Goal: Transaction & Acquisition: Purchase product/service

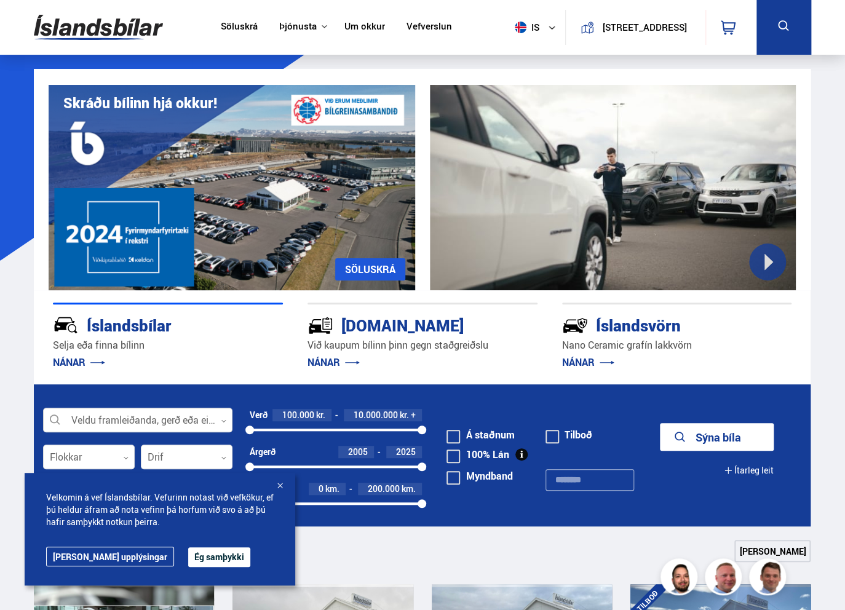
click at [137, 419] on div at bounding box center [137, 420] width 189 height 25
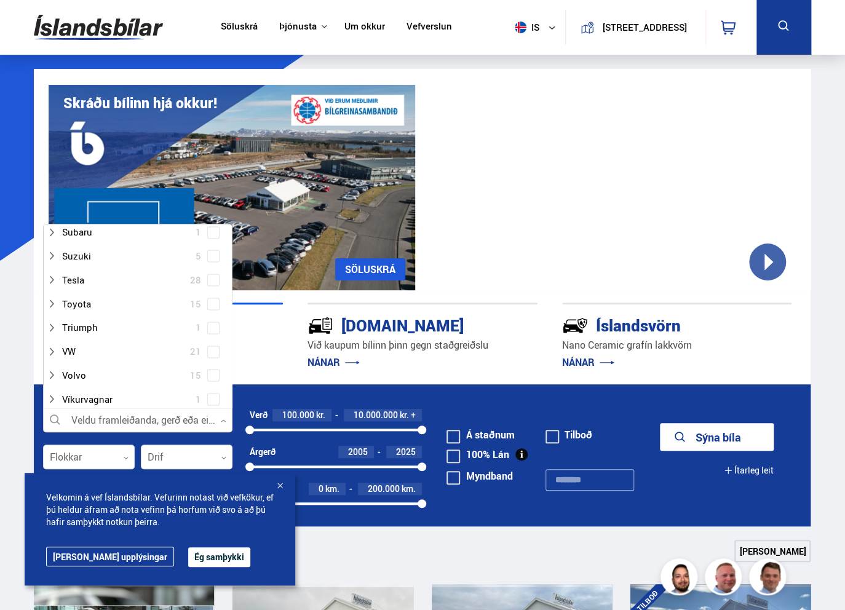
scroll to position [861, 0]
click at [125, 377] on div at bounding box center [125, 375] width 157 height 18
click at [133, 286] on div at bounding box center [149, 286] width 157 height 18
click at [209, 280] on span at bounding box center [213, 286] width 12 height 12
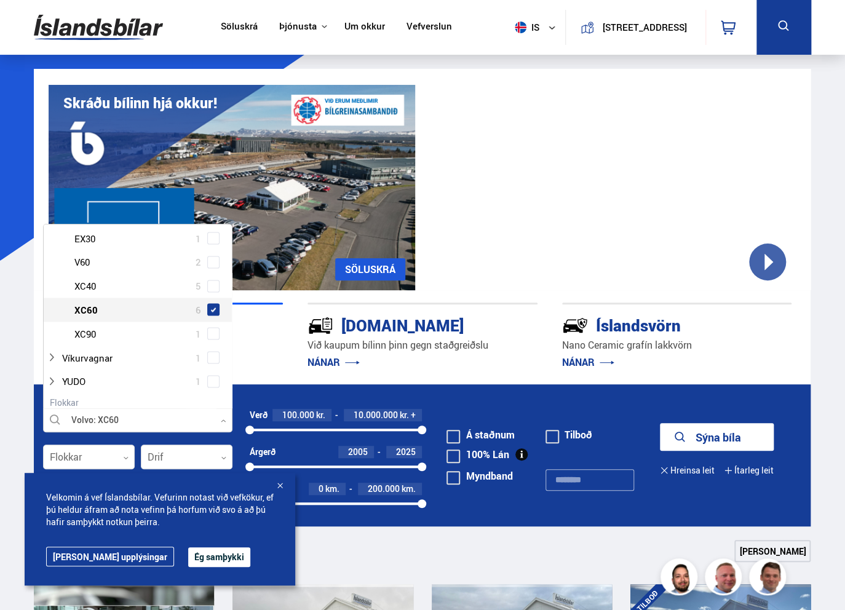
scroll to position [1070, 0]
click at [719, 431] on button "Sýna 6 bíla" at bounding box center [717, 437] width 114 height 28
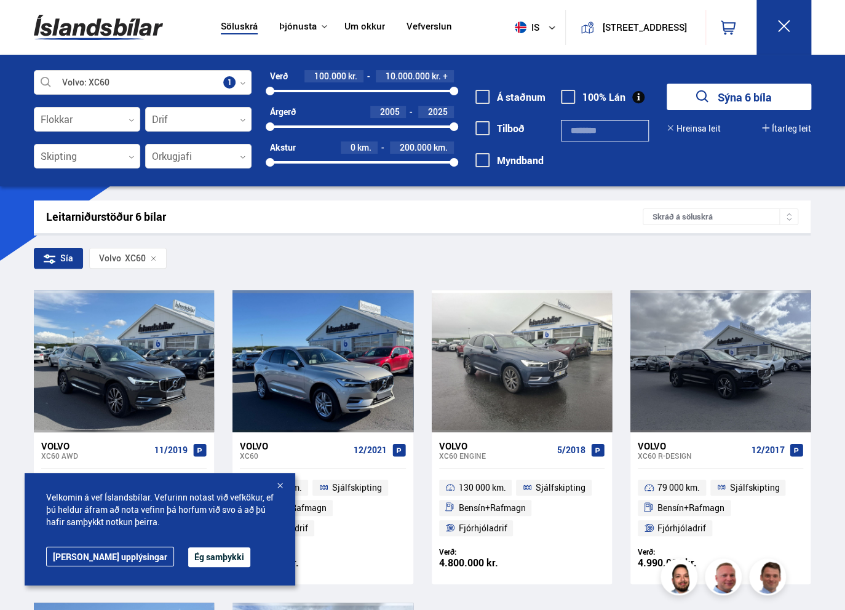
click at [282, 482] on div at bounding box center [280, 486] width 12 height 12
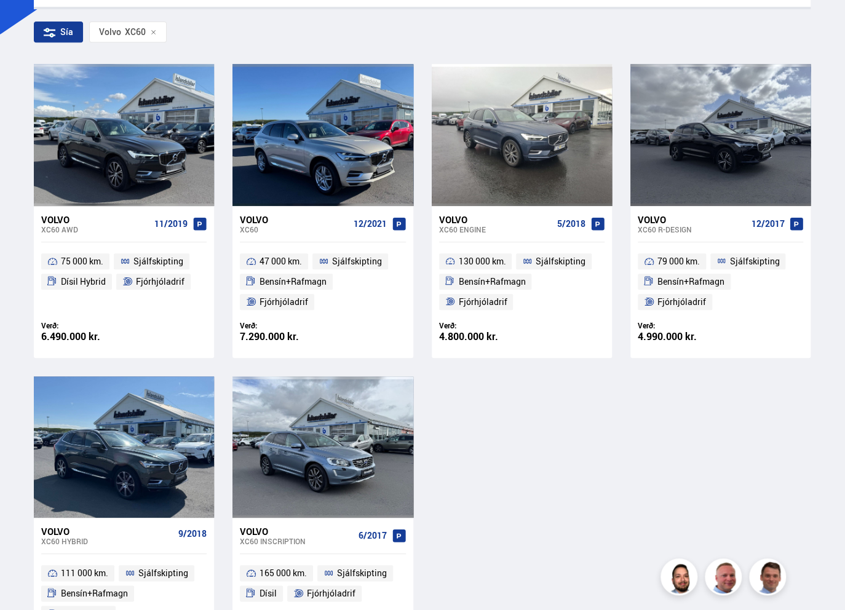
scroll to position [246, 0]
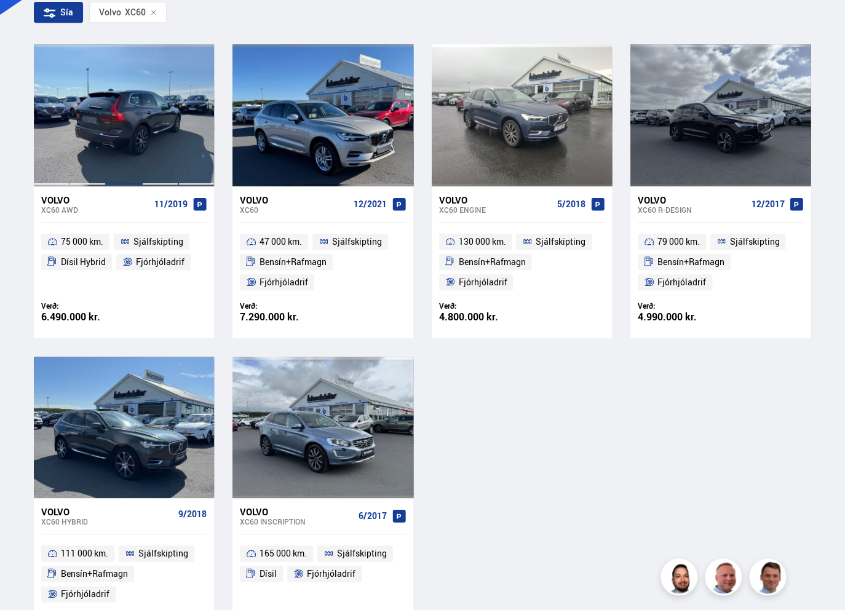
click at [119, 129] on div at bounding box center [124, 114] width 36 height 141
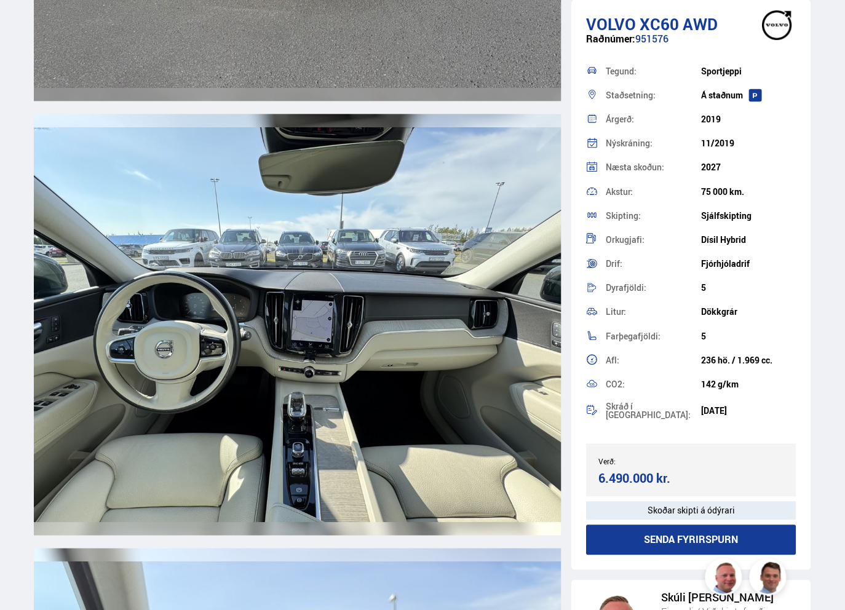
scroll to position [4982, 0]
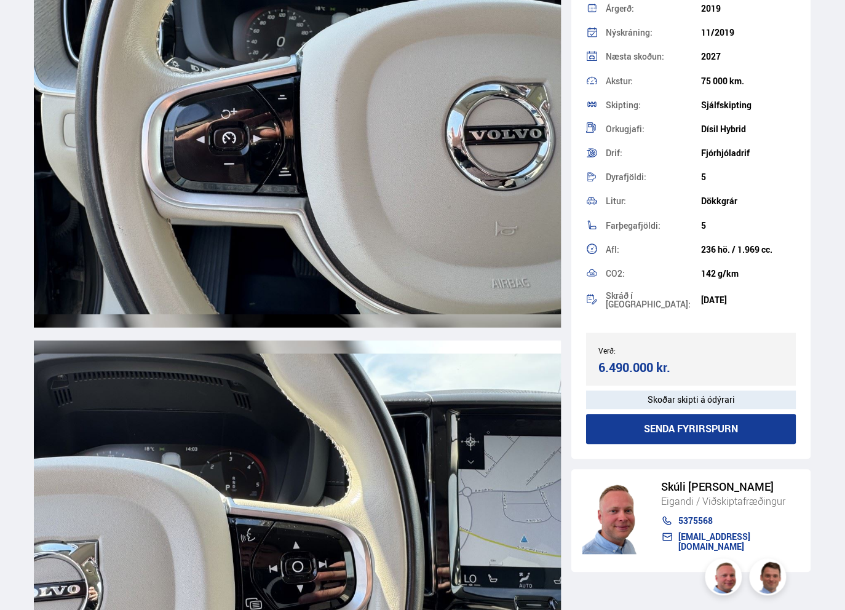
scroll to position [127, 0]
